Goal: Information Seeking & Learning: Learn about a topic

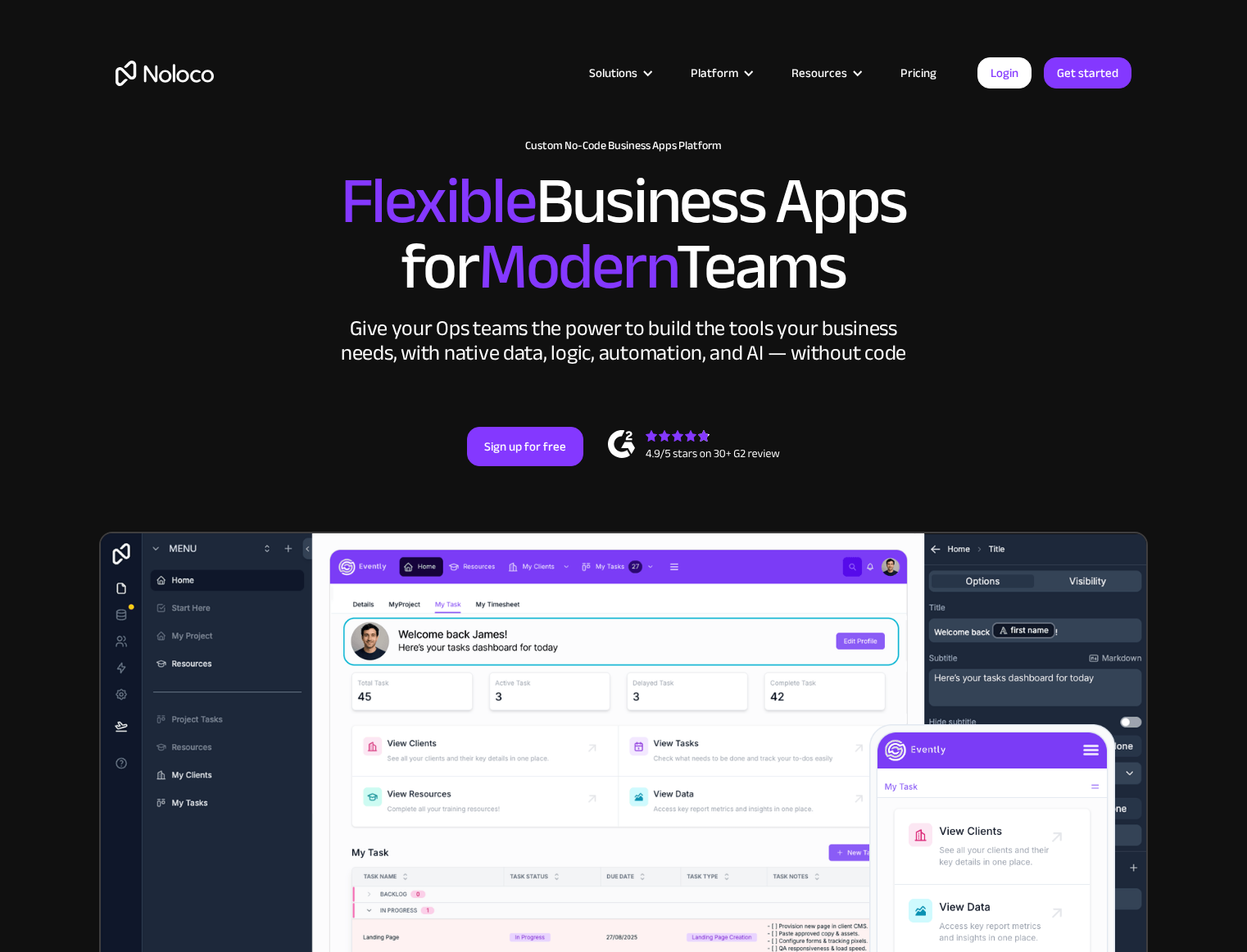
click at [1064, 199] on h2 "Flexible Business Apps for Modern Teams" at bounding box center [623, 234] width 1016 height 131
click at [922, 67] on link "Pricing" at bounding box center [918, 73] width 77 height 21
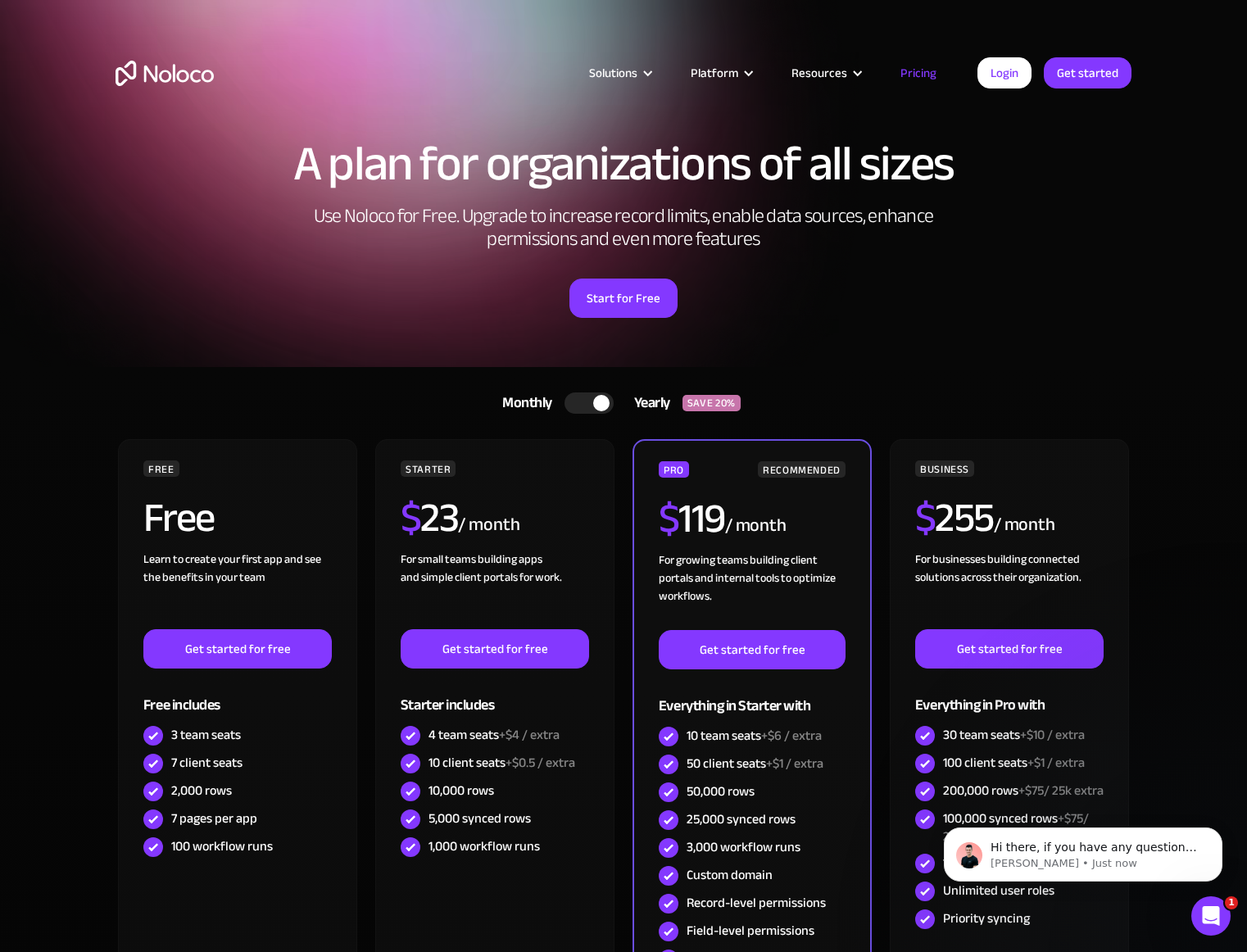
click at [989, 197] on div "A plan for organizations of all sizes Use Noloco for Free. Upgrade to increase …" at bounding box center [623, 244] width 1048 height 244
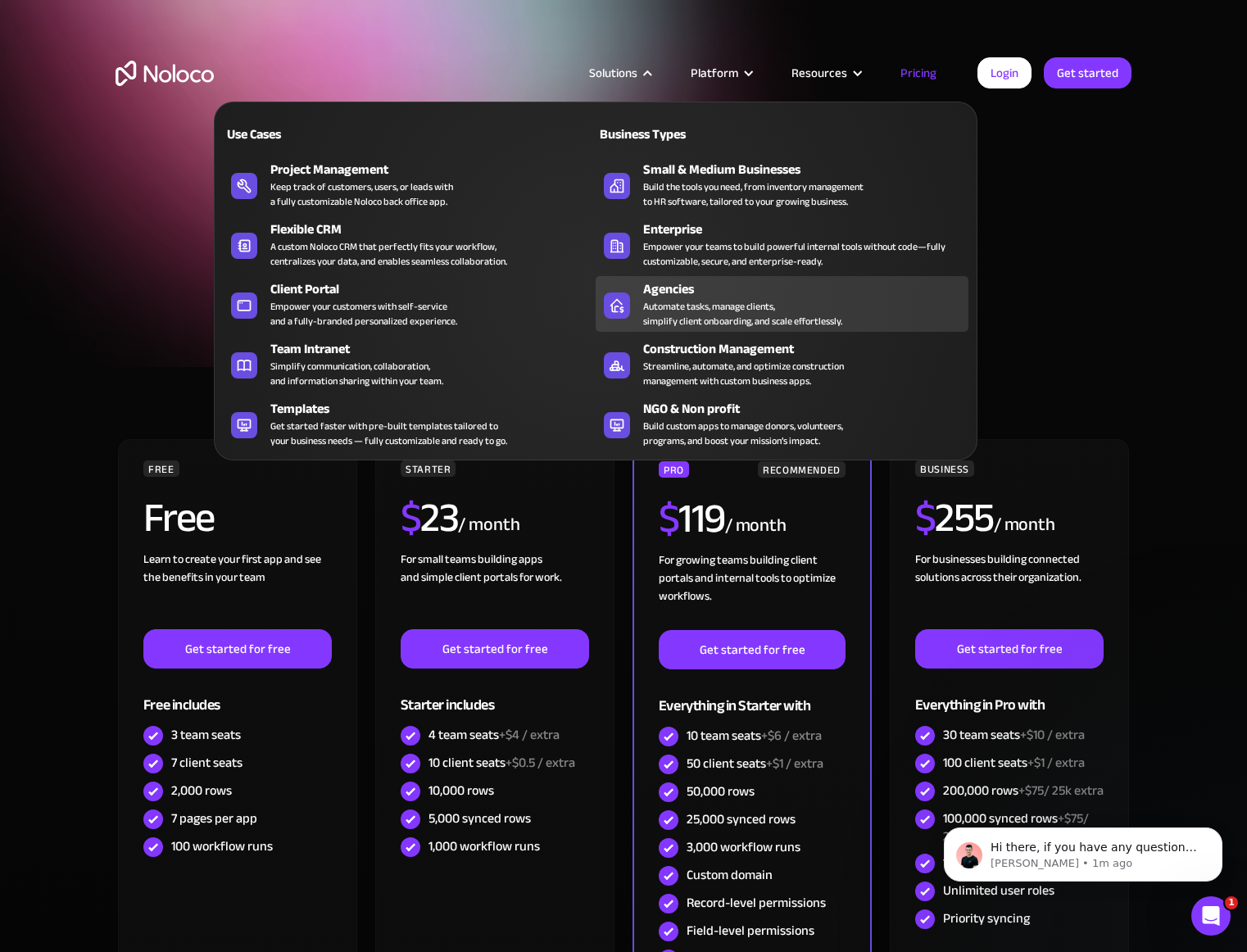
click at [752, 303] on div "Automate tasks, manage clients, simplify client onboarding, and scale effortles…" at bounding box center [742, 314] width 199 height 29
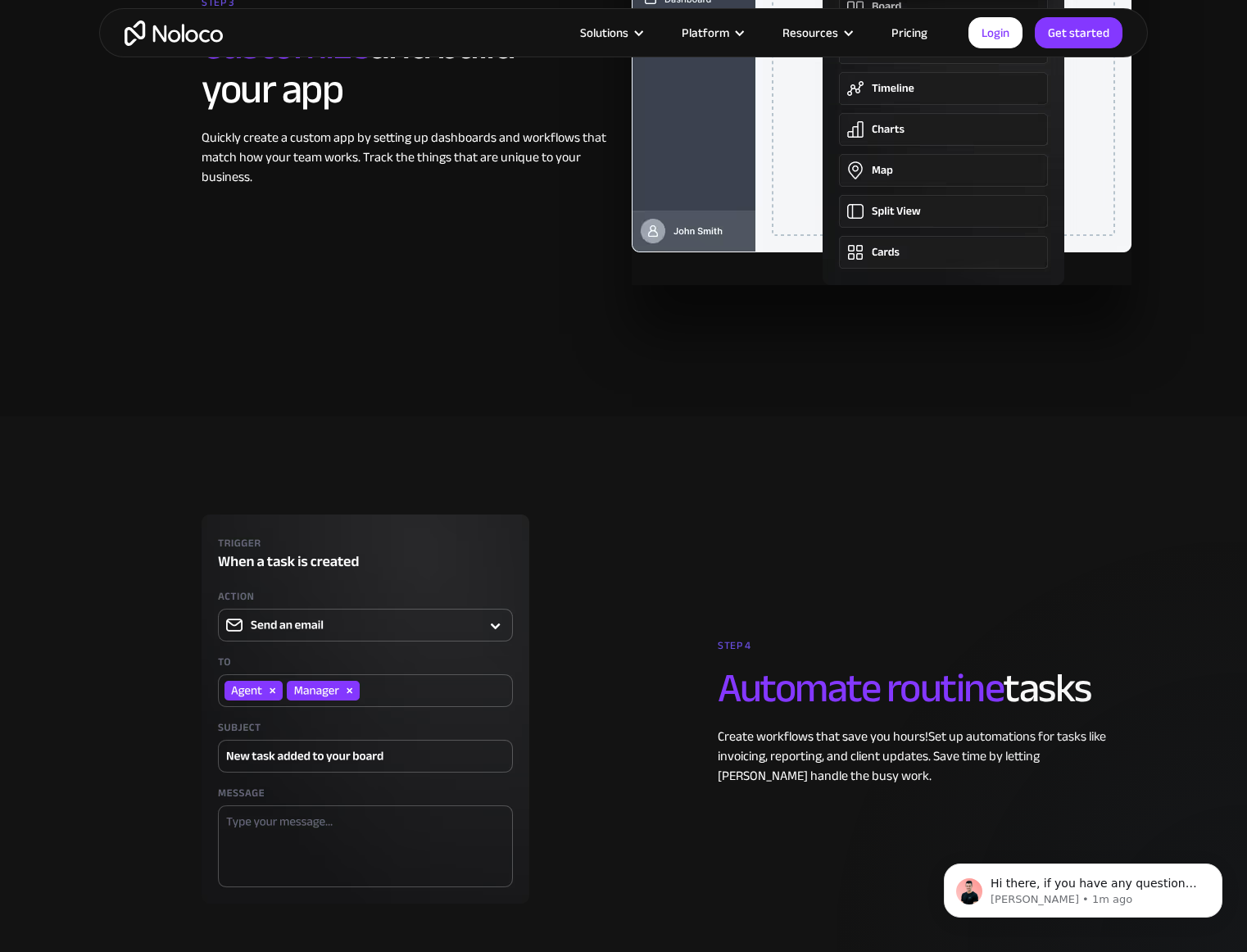
scroll to position [3188, 0]
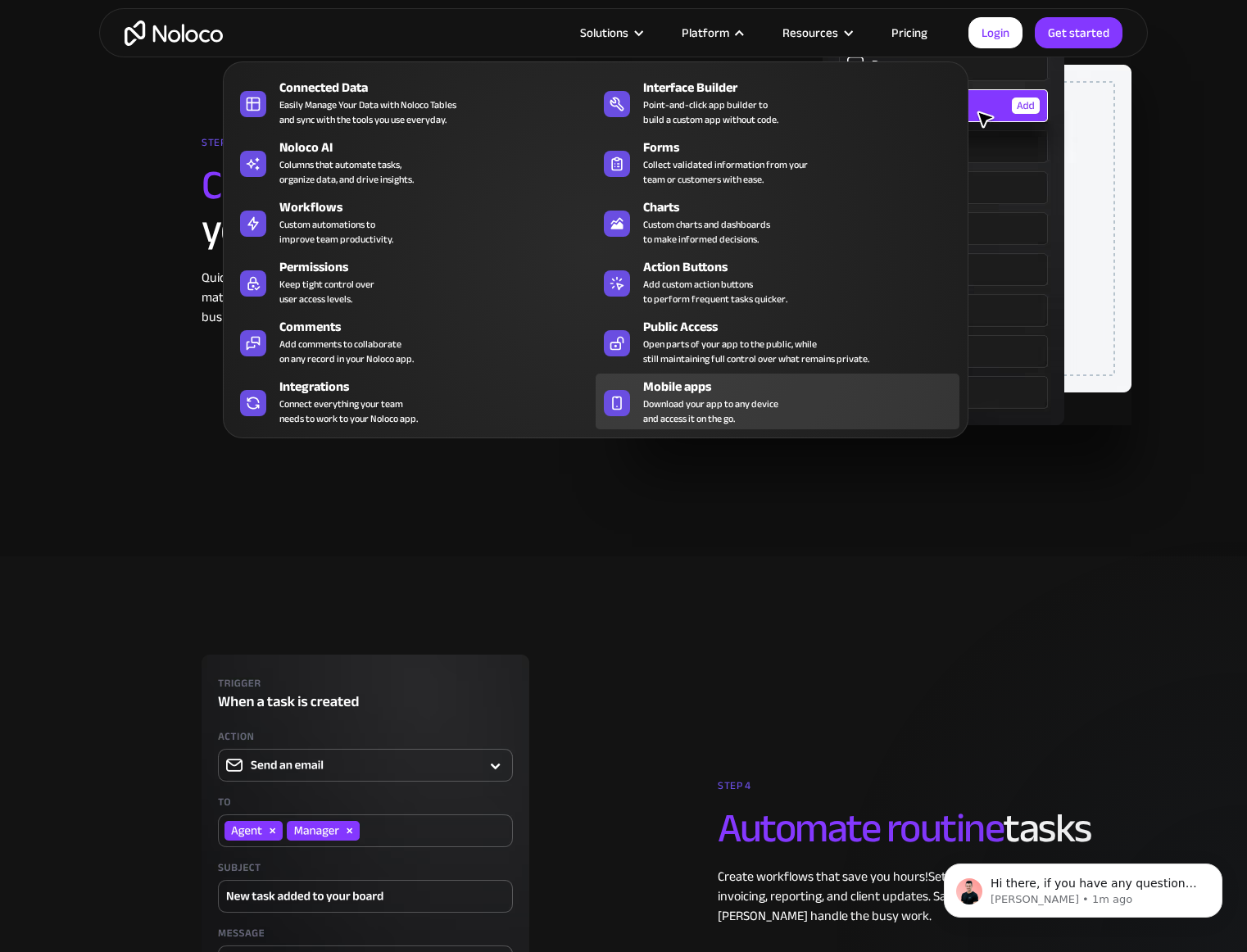
click at [759, 410] on span "Download your app to any device and access it on the go." at bounding box center [710, 411] width 135 height 29
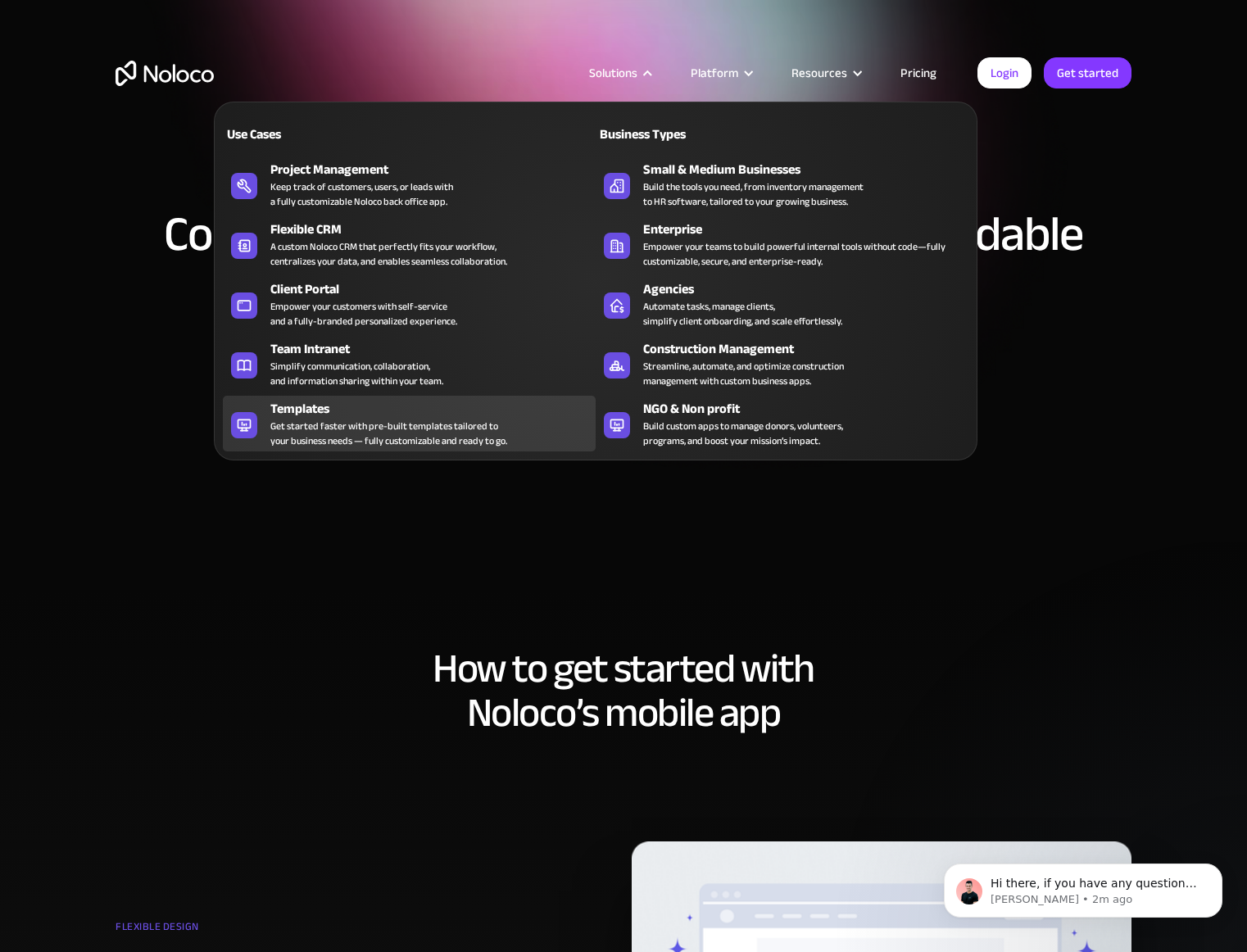
click at [465, 428] on div "Get started faster with pre-built templates tailored to your business needs — f…" at bounding box center [388, 433] width 237 height 29
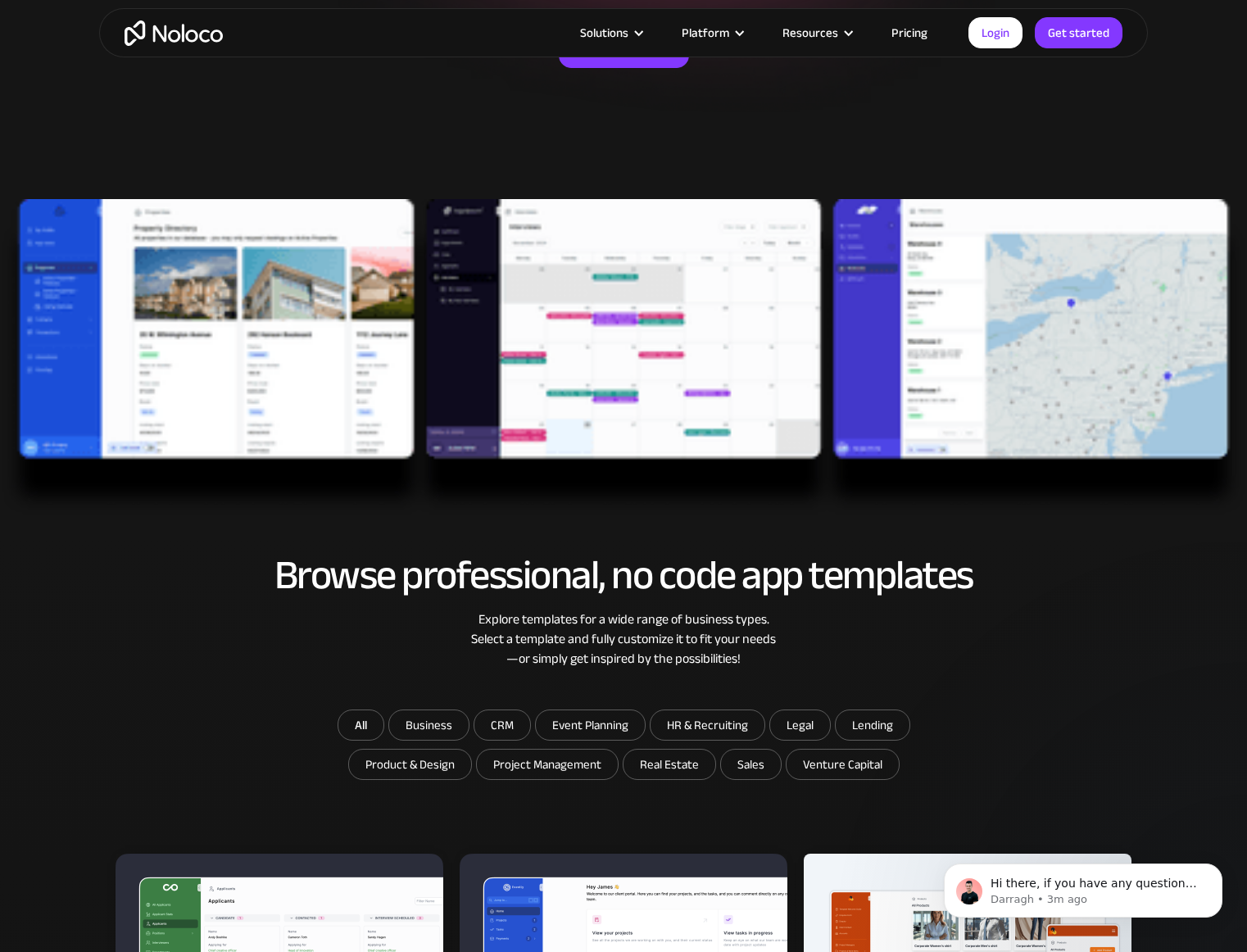
scroll to position [294, 0]
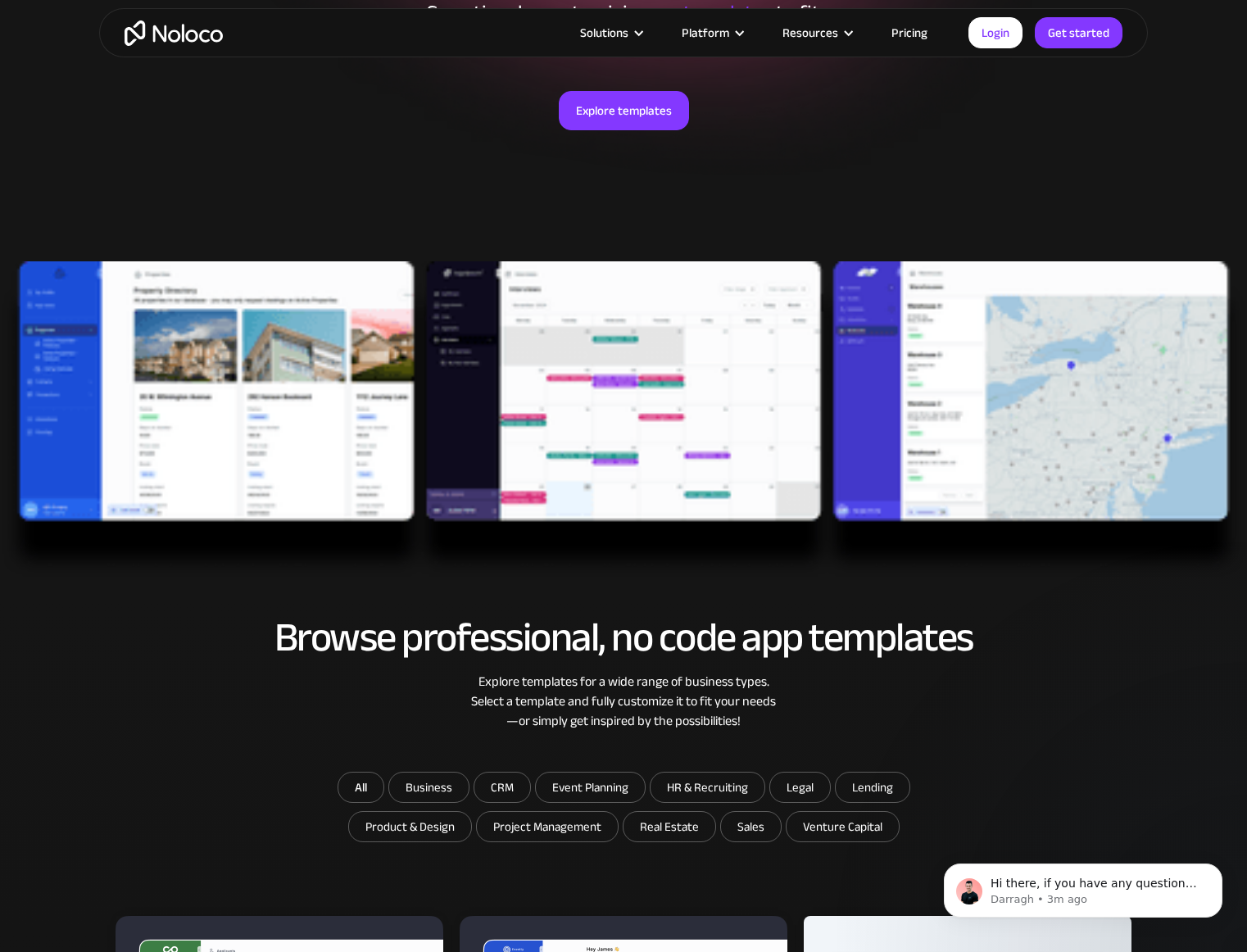
click at [578, 337] on img at bounding box center [623, 420] width 1247 height 317
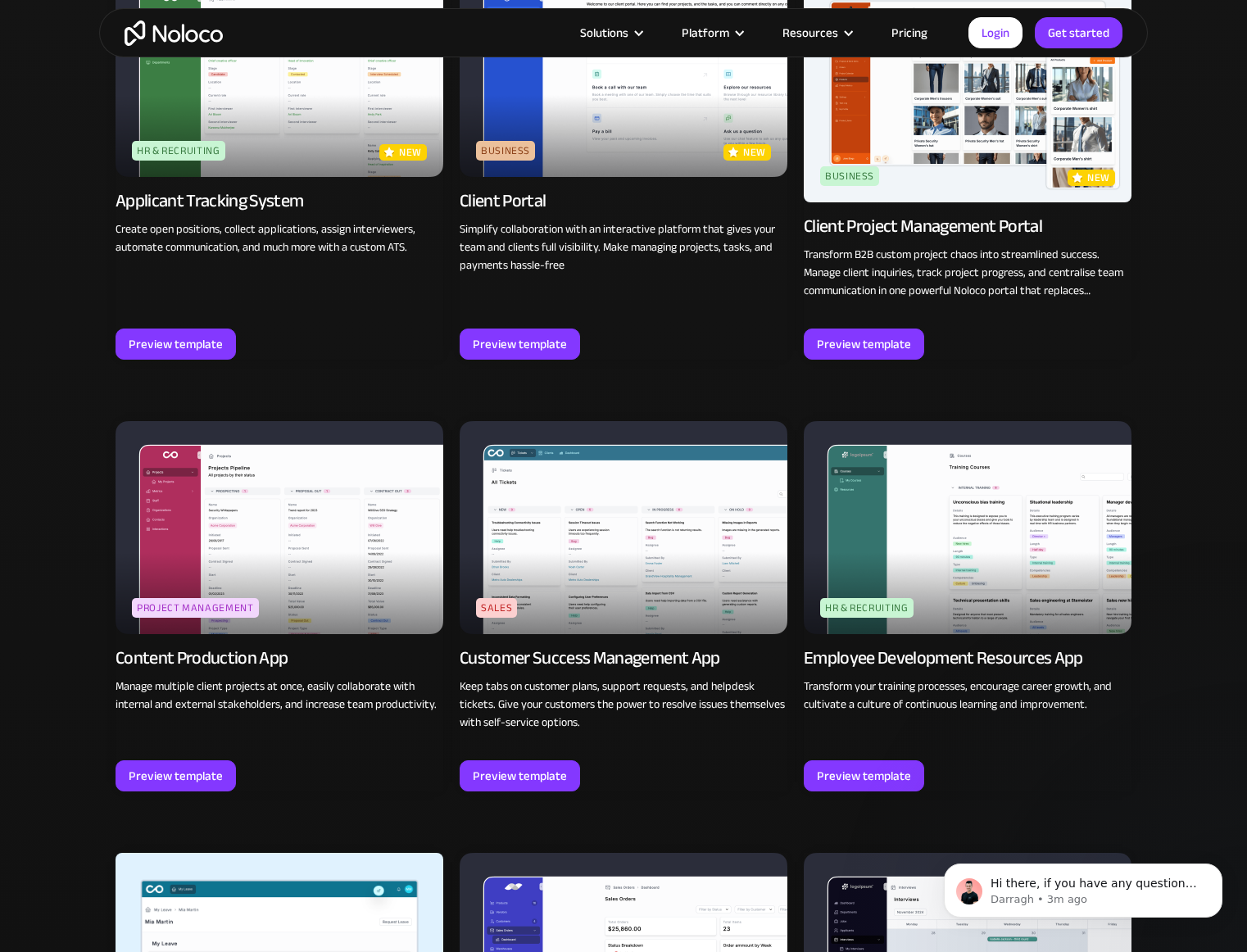
scroll to position [1249, 0]
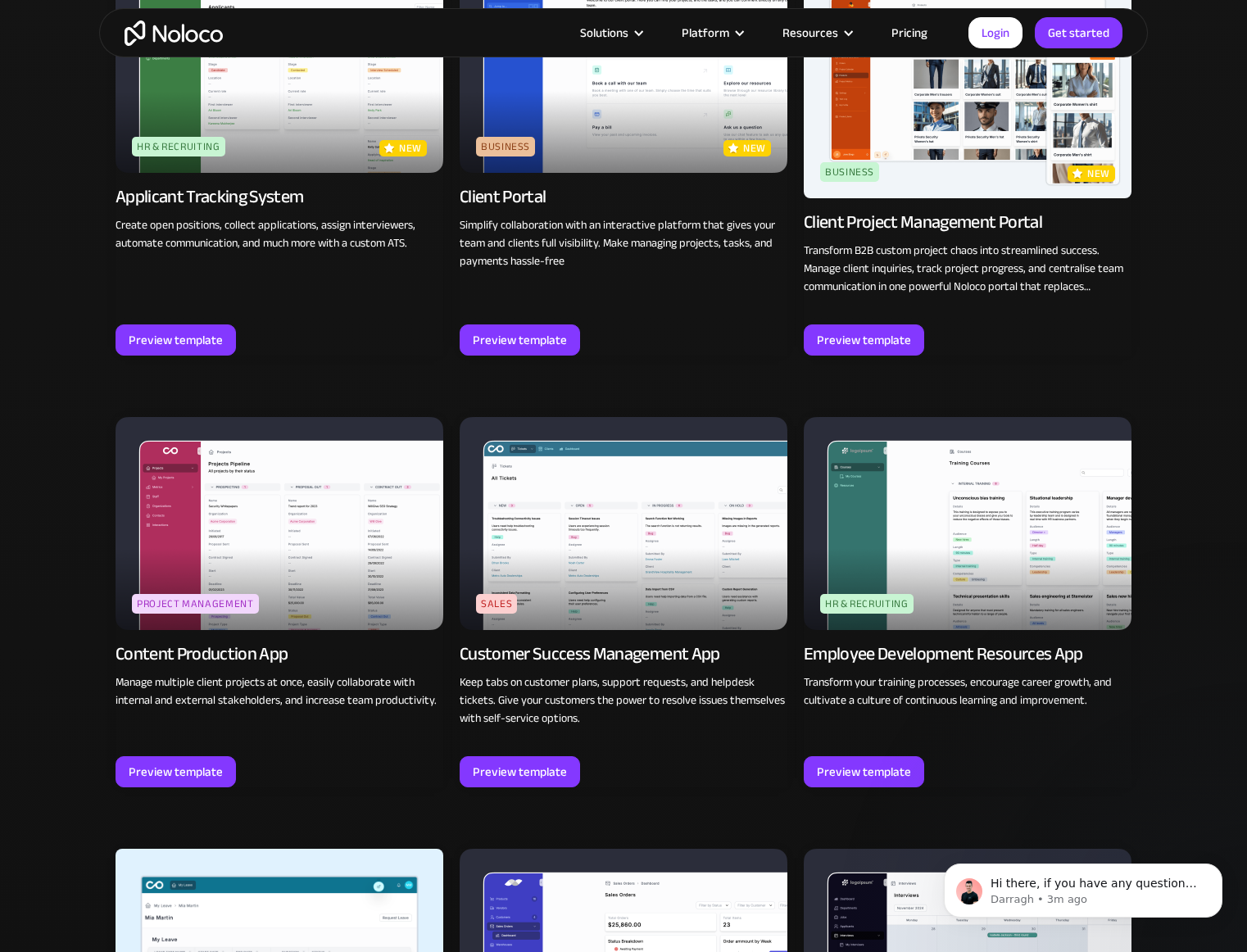
click at [632, 119] on img at bounding box center [623, 66] width 327 height 213
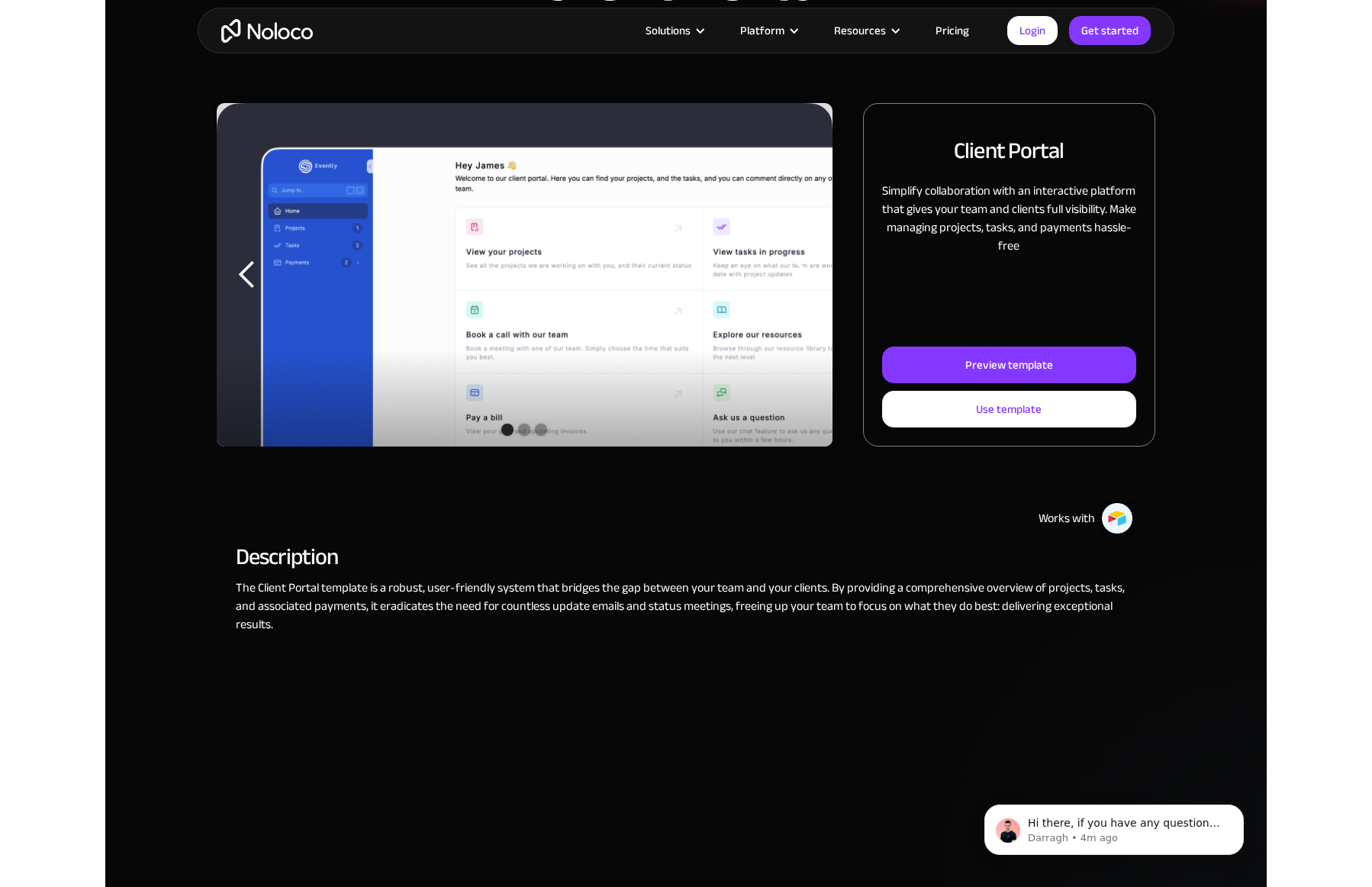
scroll to position [158, 0]
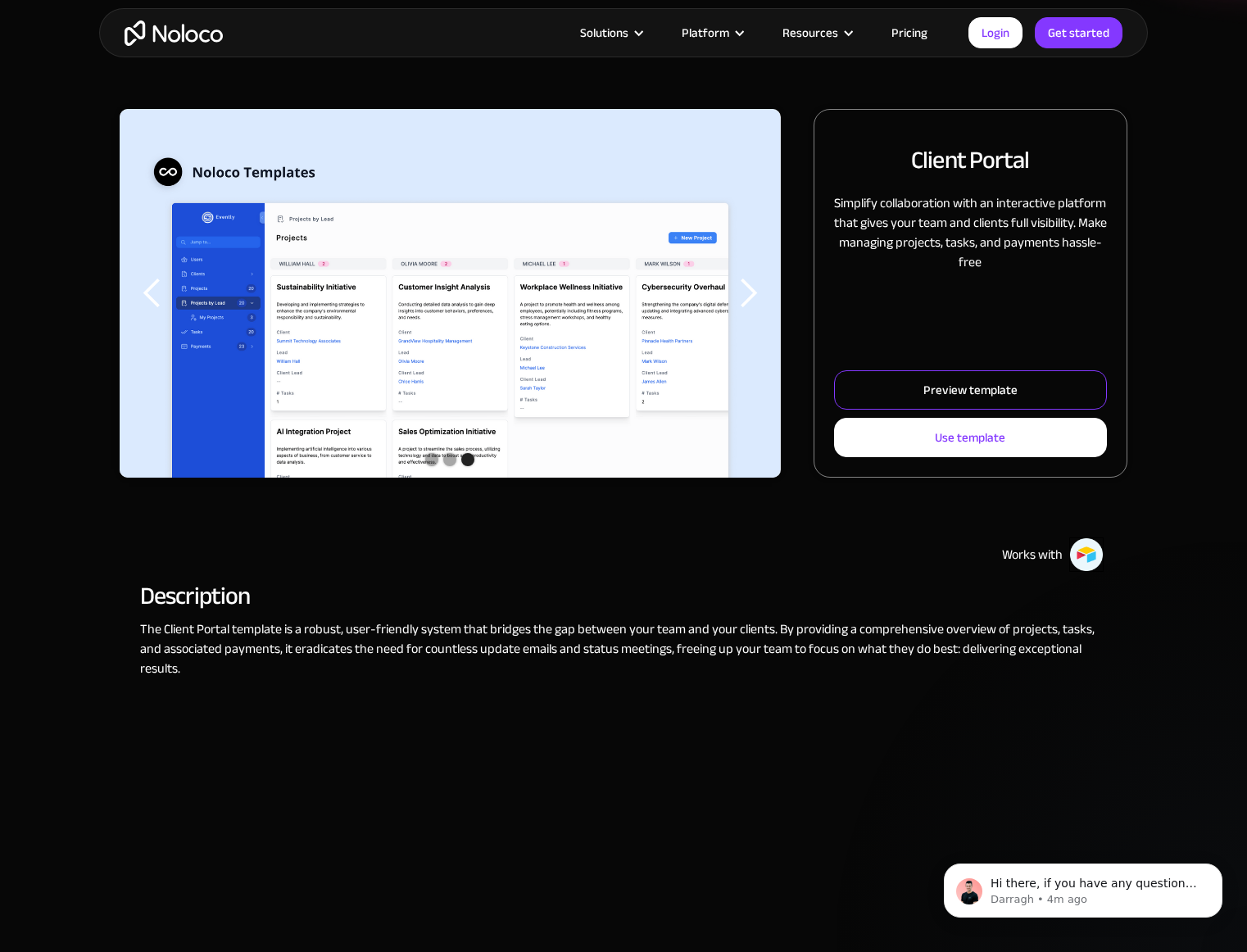
click at [1046, 393] on link "Preview template" at bounding box center [970, 390] width 273 height 39
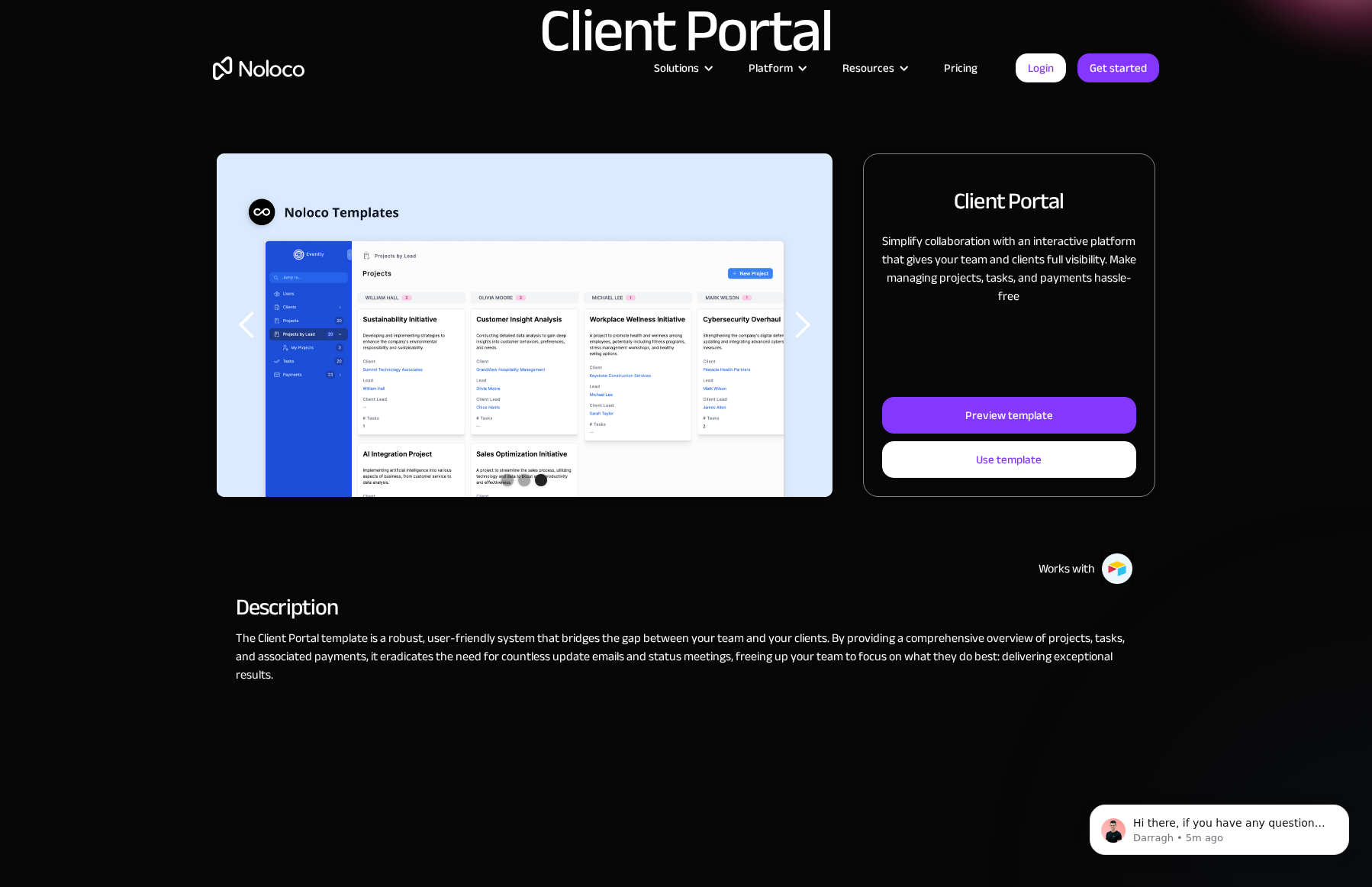
scroll to position [0, 0]
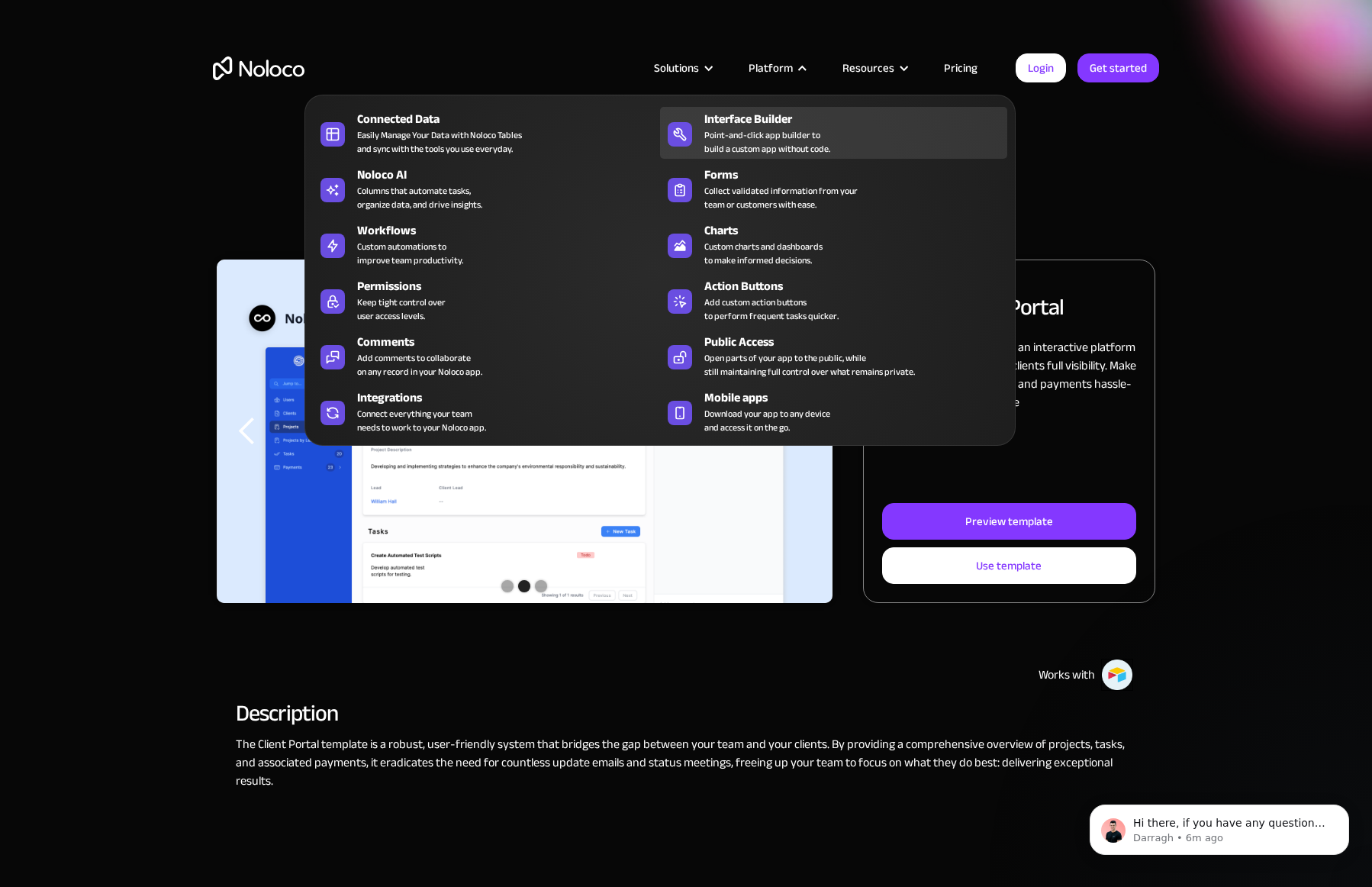
click at [836, 135] on div "Interface Builder Point-and-click app builder to build a custom app without cod…" at bounding box center [852, 133] width 295 height 46
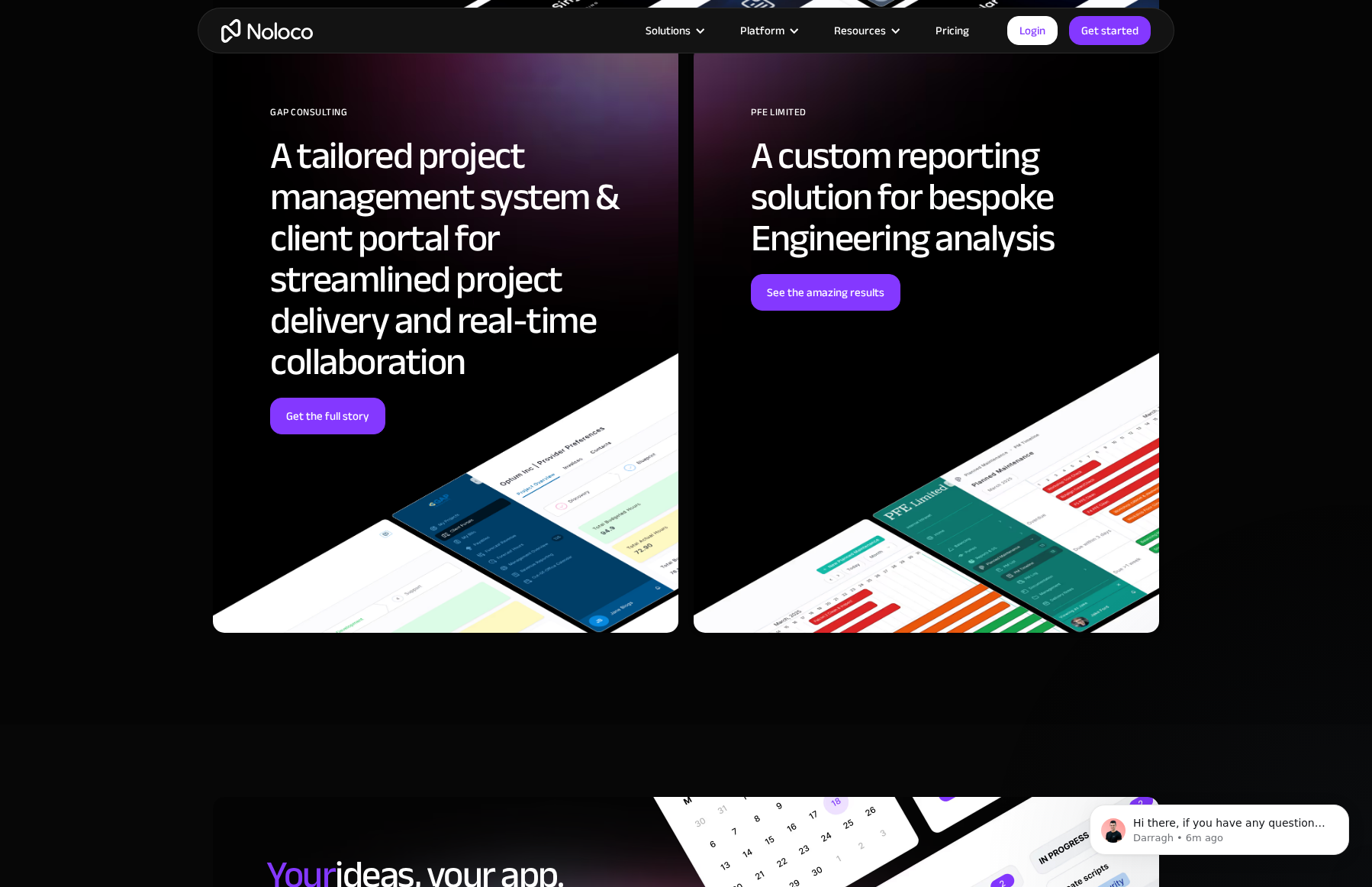
scroll to position [4184, 0]
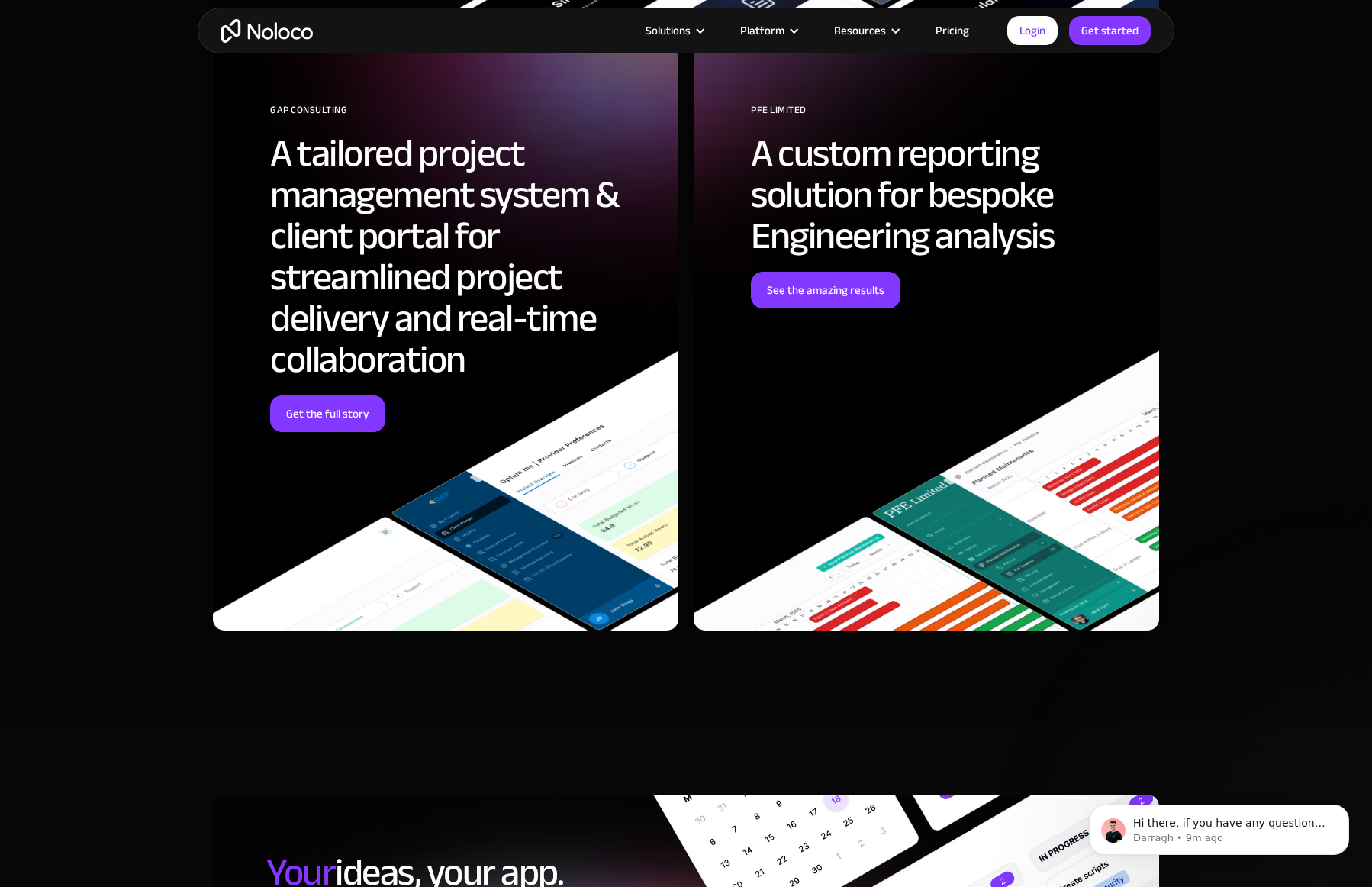
click at [1303, 141] on section "How these business transformed their vision into powerful app designs RE Cost S…" at bounding box center [686, 104] width 1372 height 1236
